Goal: Find specific page/section: Find specific page/section

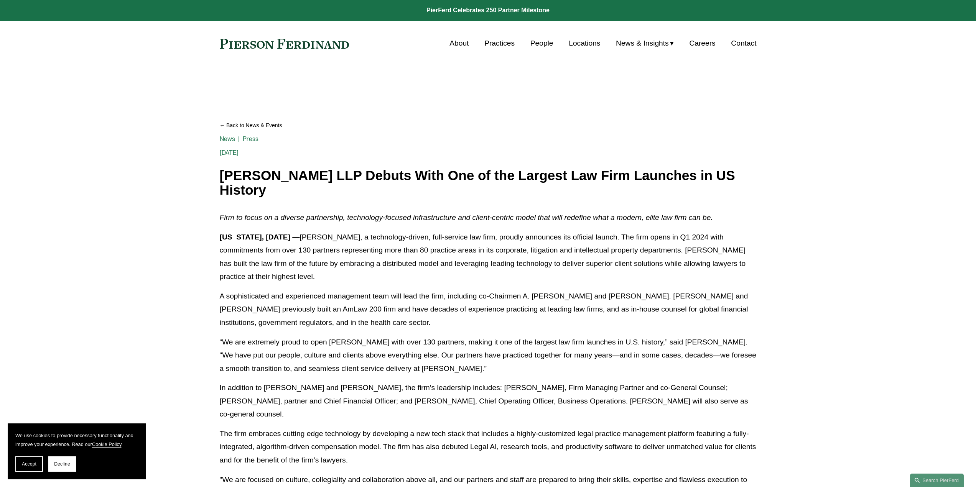
click at [530, 47] on link "People" at bounding box center [541, 43] width 23 height 15
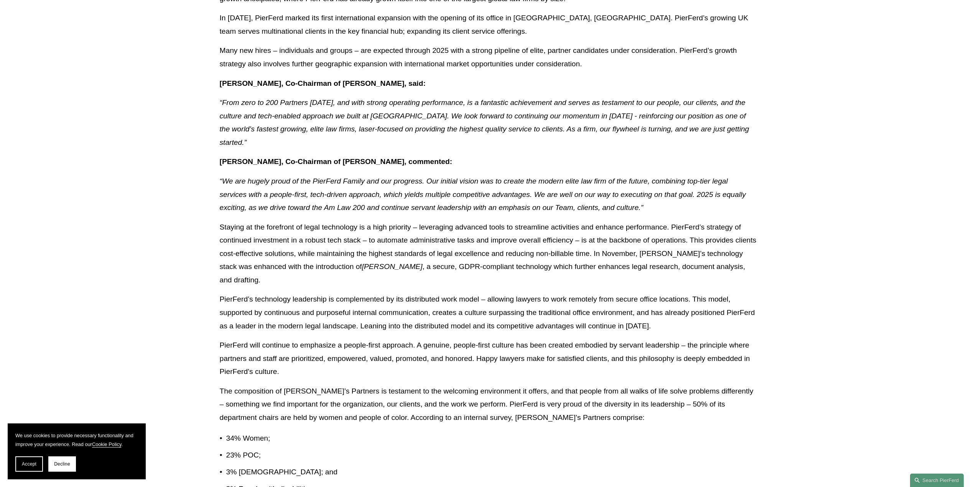
scroll to position [460, 0]
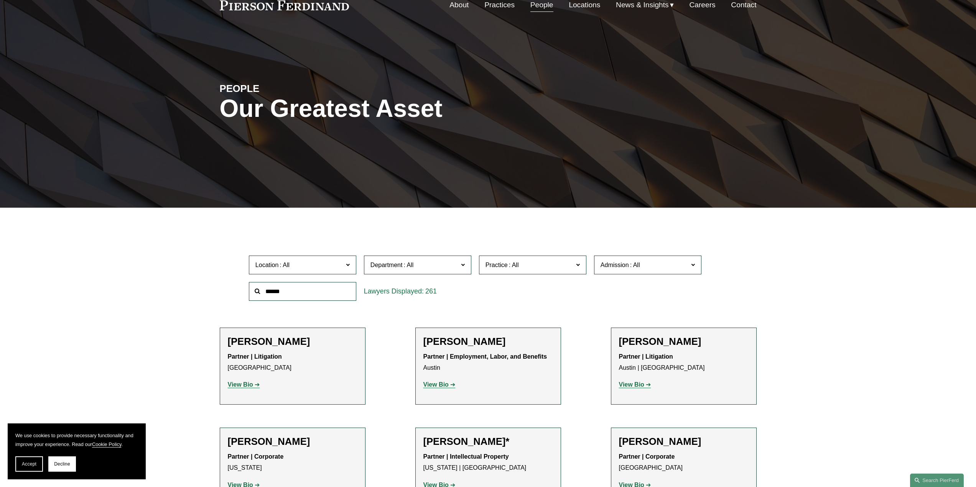
scroll to position [38, 0]
click at [313, 293] on input "text" at bounding box center [302, 291] width 107 height 19
type input "******"
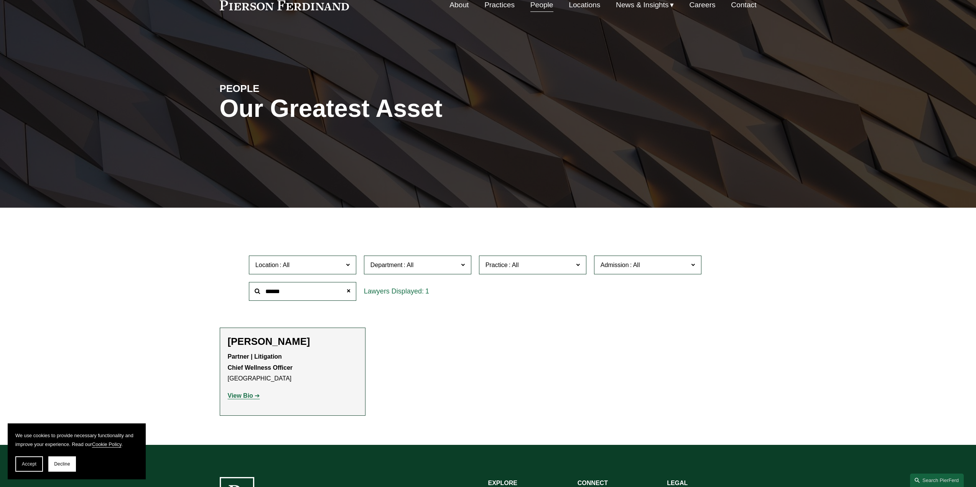
click at [241, 396] on strong "View Bio" at bounding box center [240, 396] width 25 height 7
